Goal: Task Accomplishment & Management: Manage account settings

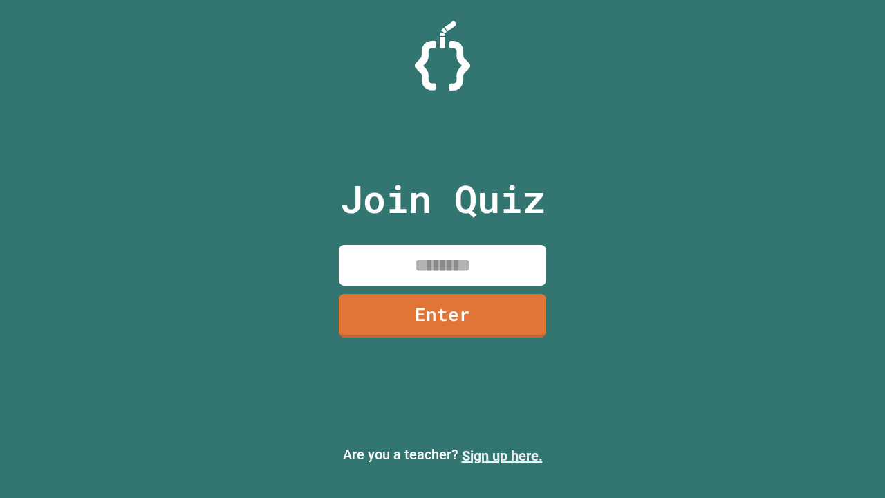
click at [496, 455] on link "Sign up here." at bounding box center [502, 455] width 81 height 17
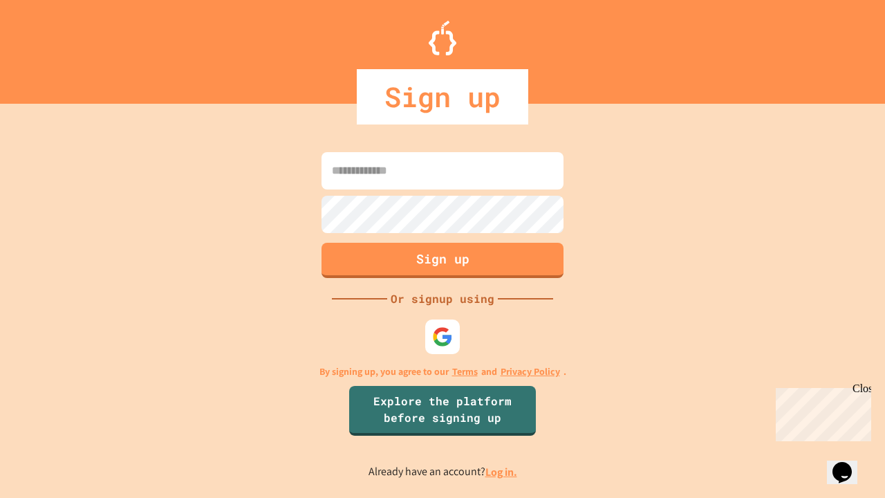
click at [502, 471] on link "Log in." at bounding box center [501, 471] width 32 height 15
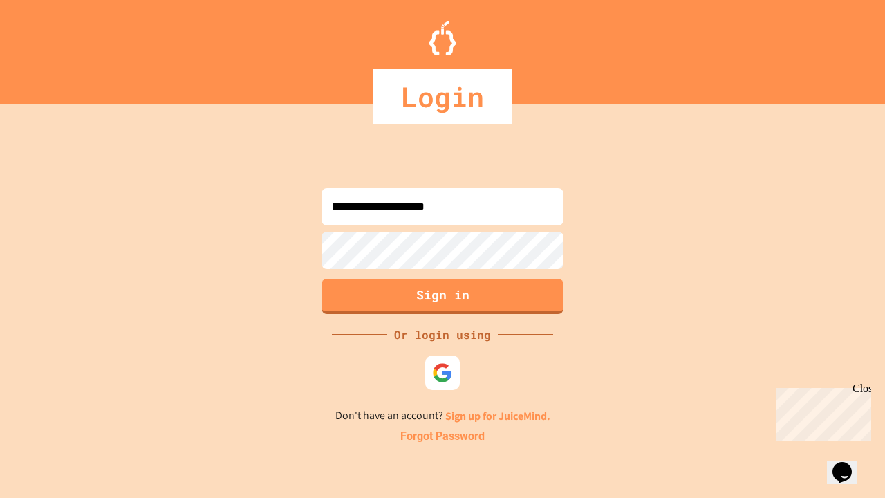
type input "**********"
